Goal: Find specific page/section

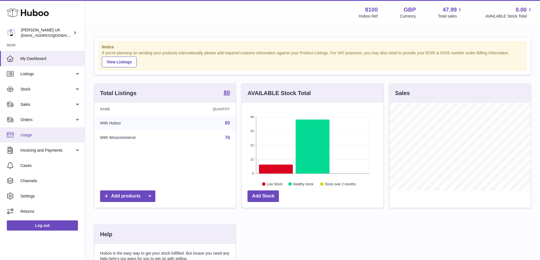
scroll to position [88, 141]
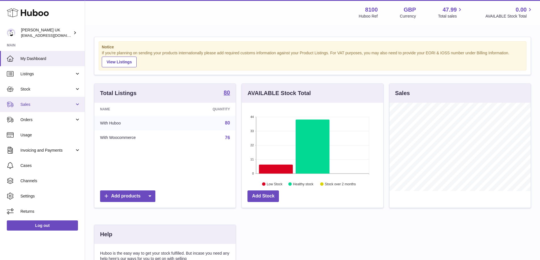
click at [37, 108] on link "Sales" at bounding box center [42, 104] width 85 height 15
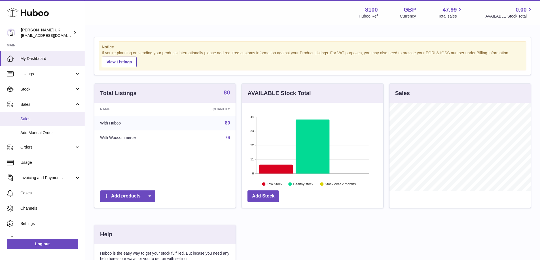
click at [31, 118] on span "Sales" at bounding box center [50, 118] width 60 height 5
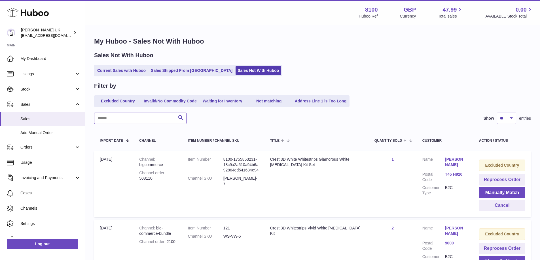
click at [138, 118] on input "text" at bounding box center [140, 118] width 92 height 11
click at [227, 99] on link "Waiting for Inventory" at bounding box center [222, 101] width 45 height 9
